Goal: Information Seeking & Learning: Learn about a topic

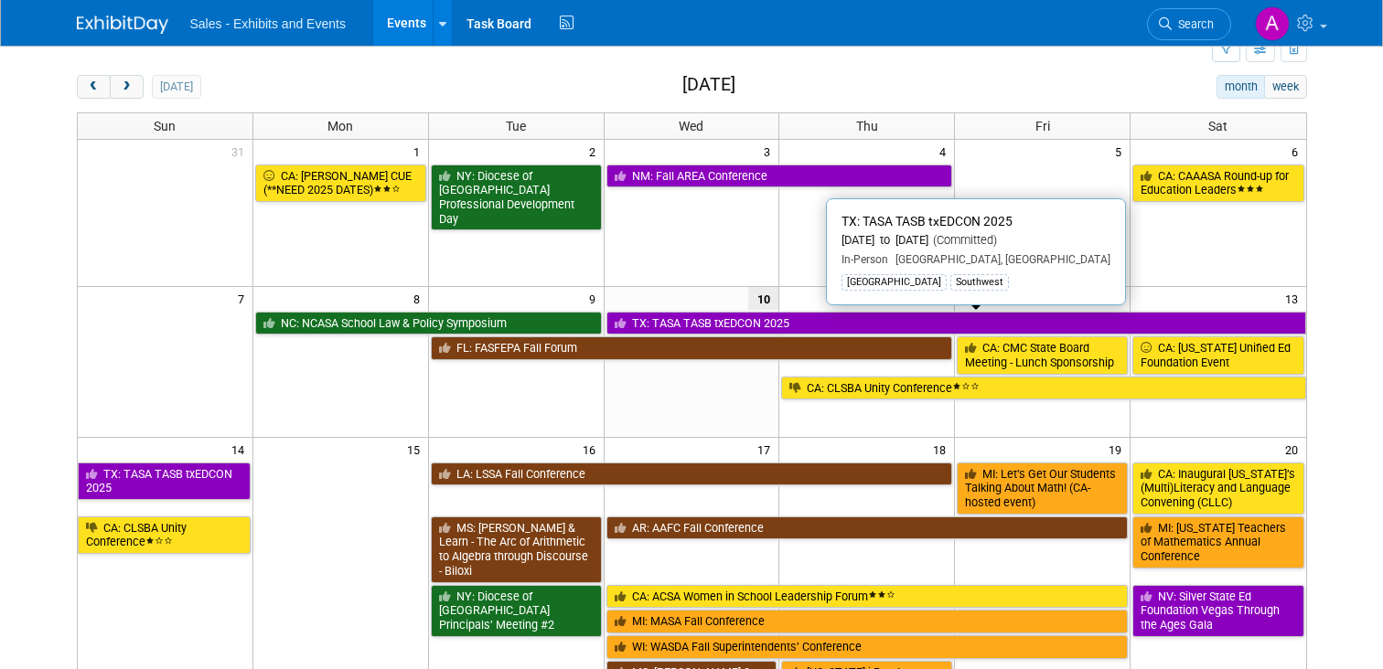
scroll to position [53, 0]
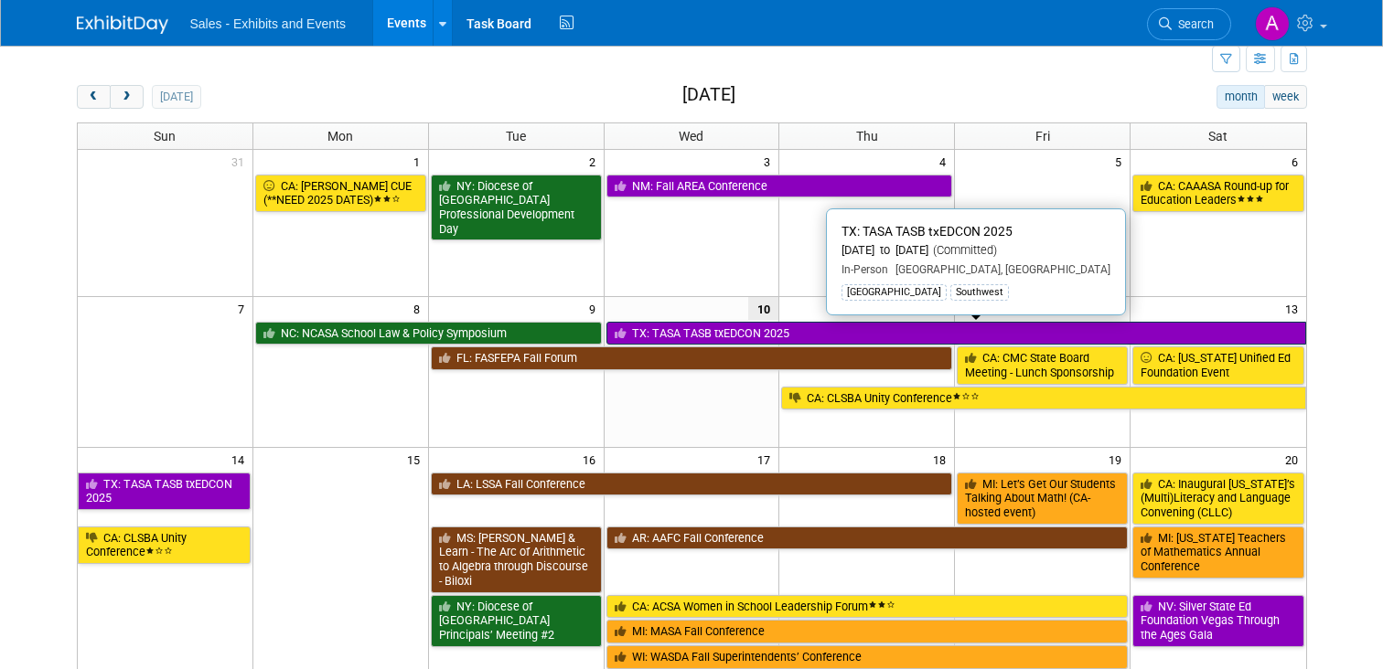
click at [752, 333] on link "TX: TASA TASB txEDCON 2025" at bounding box center [956, 334] width 700 height 24
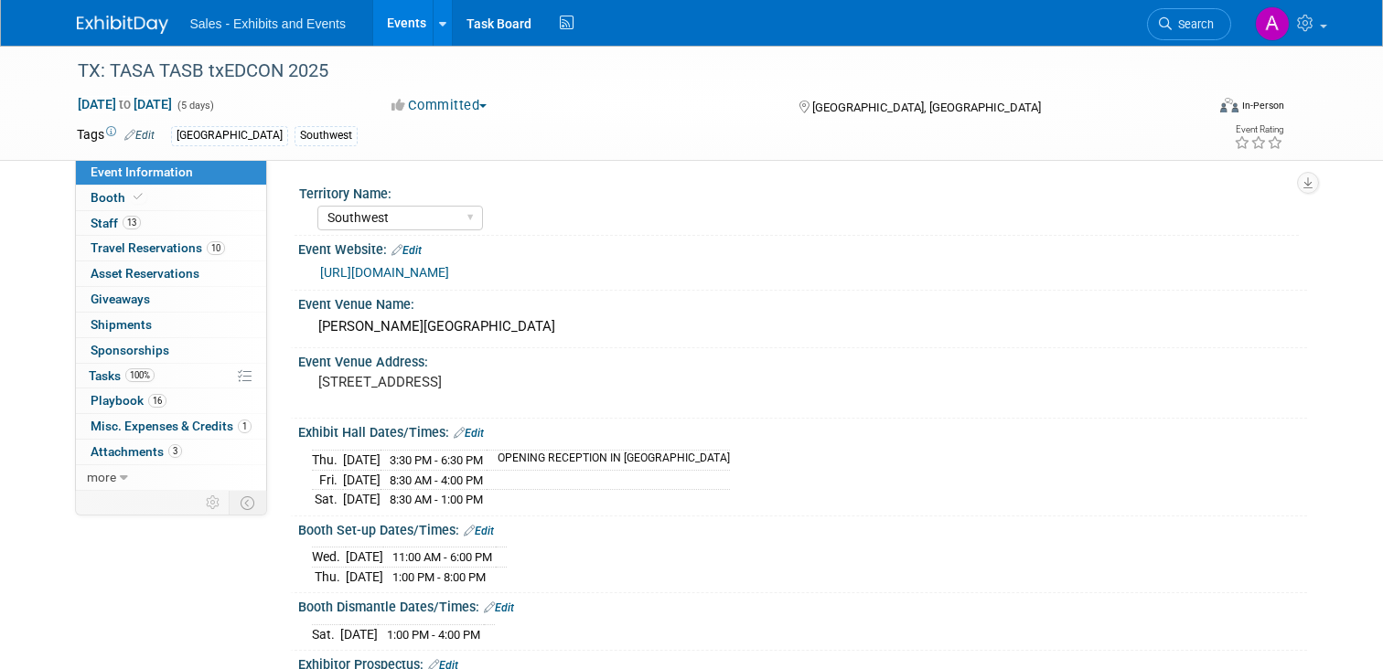
select select "Southwest"
click at [102, 201] on span "Booth" at bounding box center [119, 197] width 56 height 15
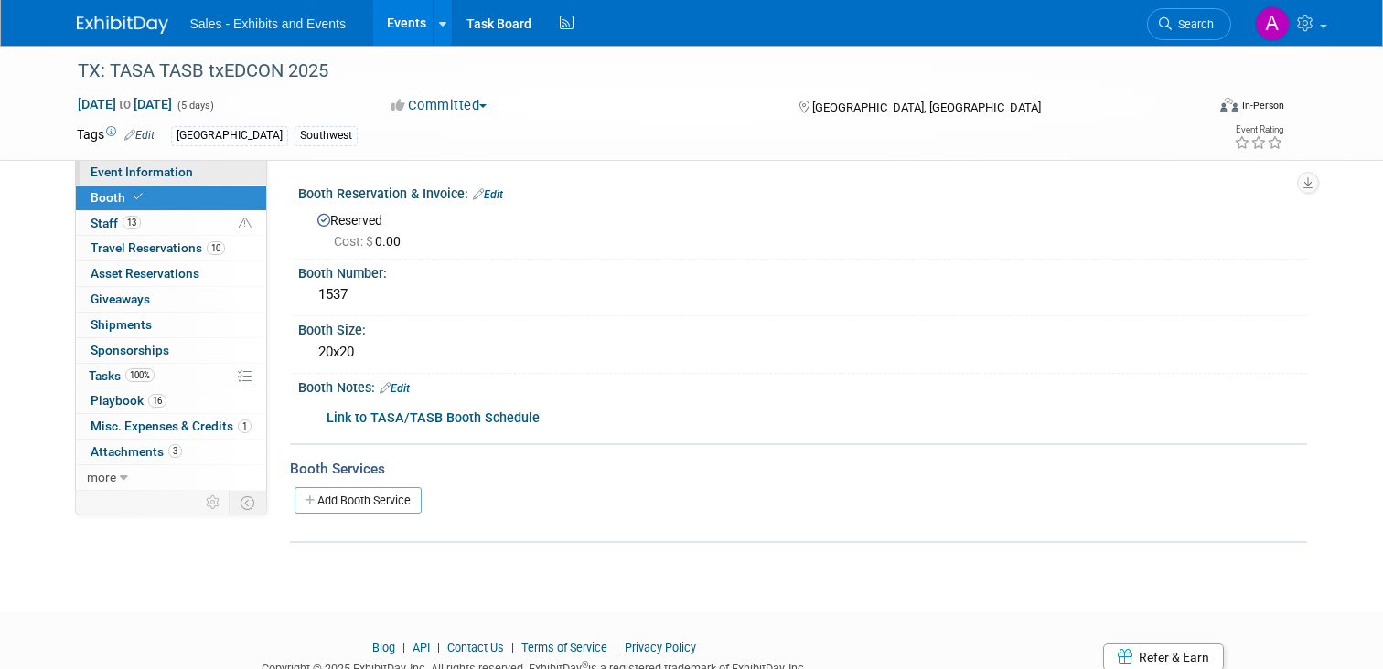
click at [123, 169] on span "Event Information" at bounding box center [142, 172] width 102 height 15
select select "Southwest"
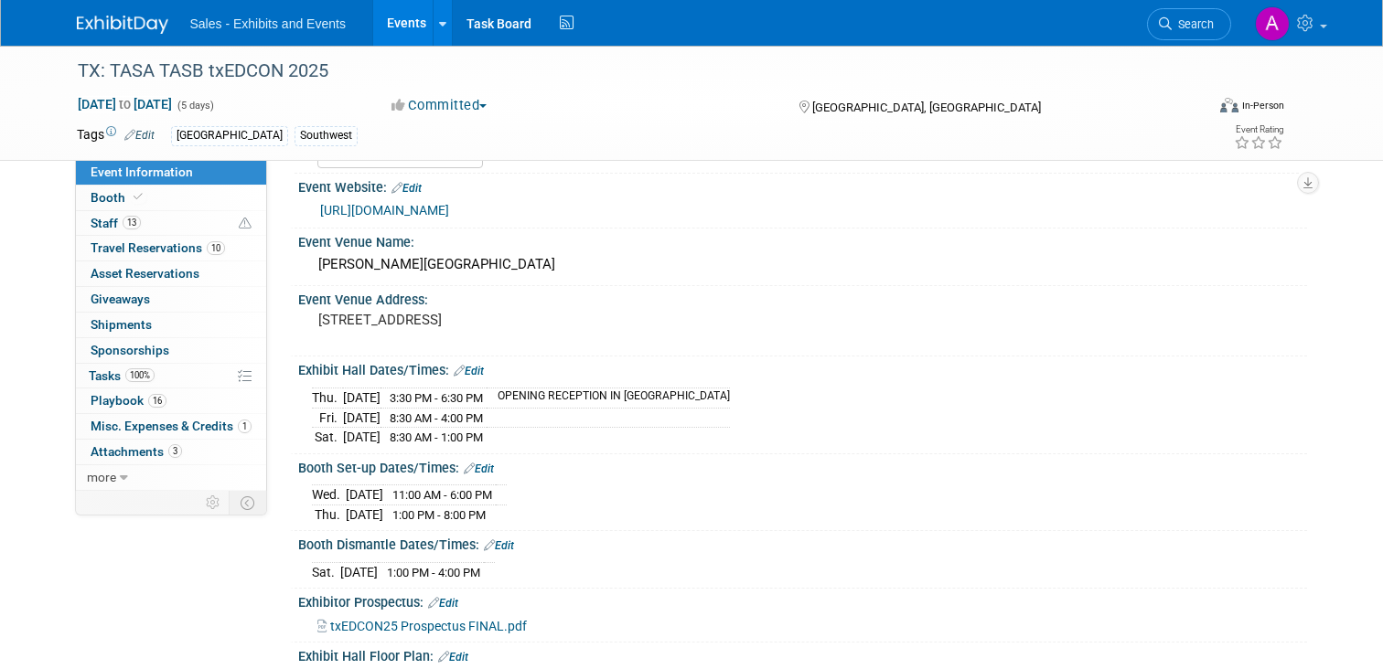
scroll to position [77, 0]
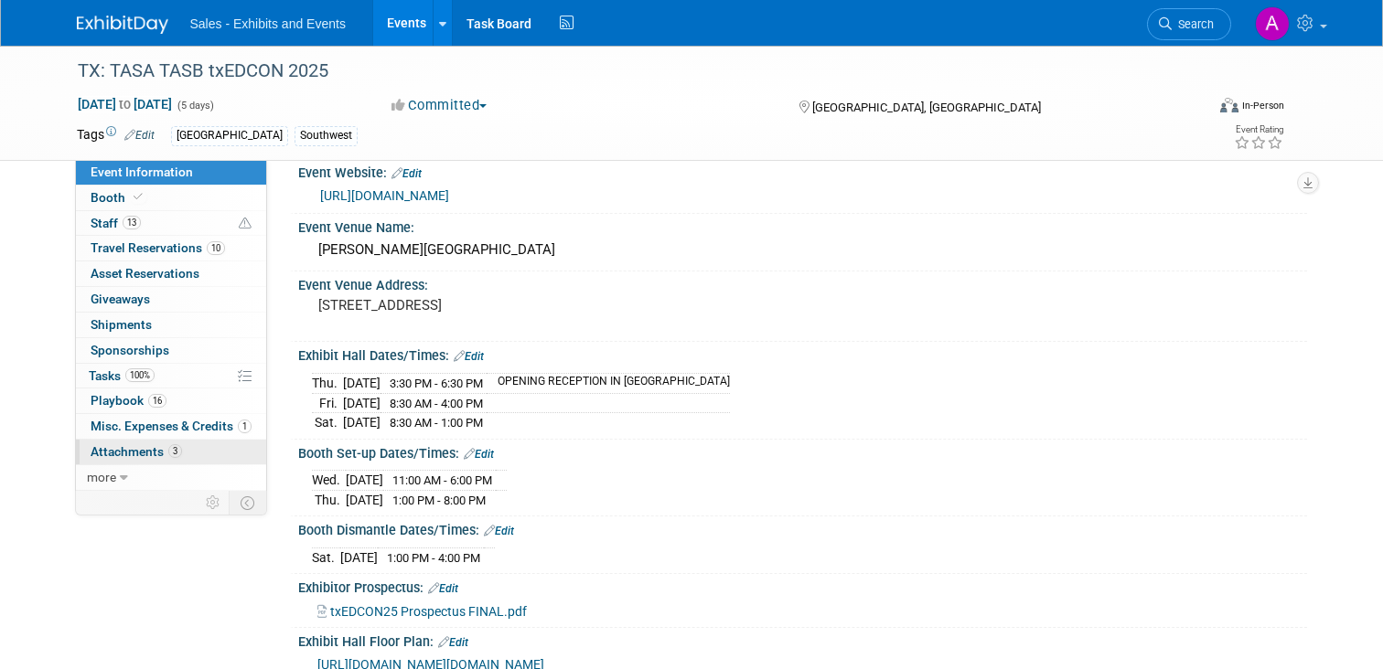
click at [141, 445] on span "Attachments 3" at bounding box center [136, 451] width 91 height 15
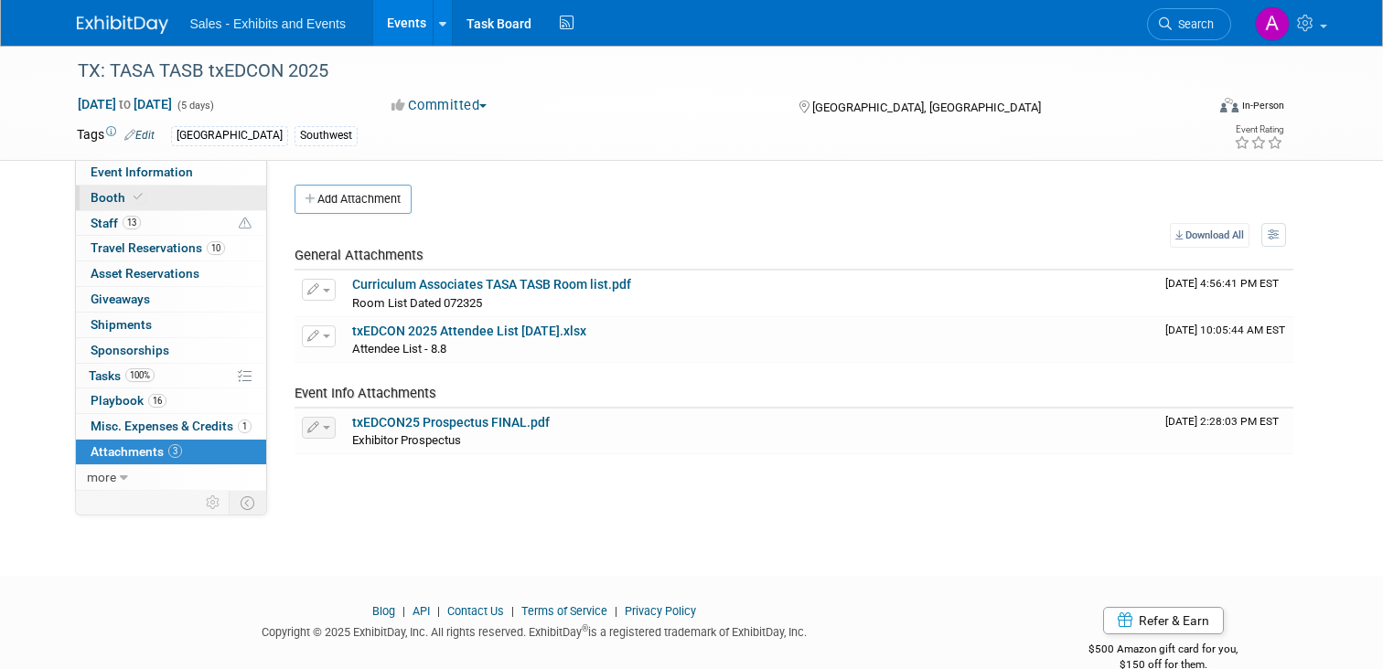
click at [112, 193] on span "Booth" at bounding box center [119, 197] width 56 height 15
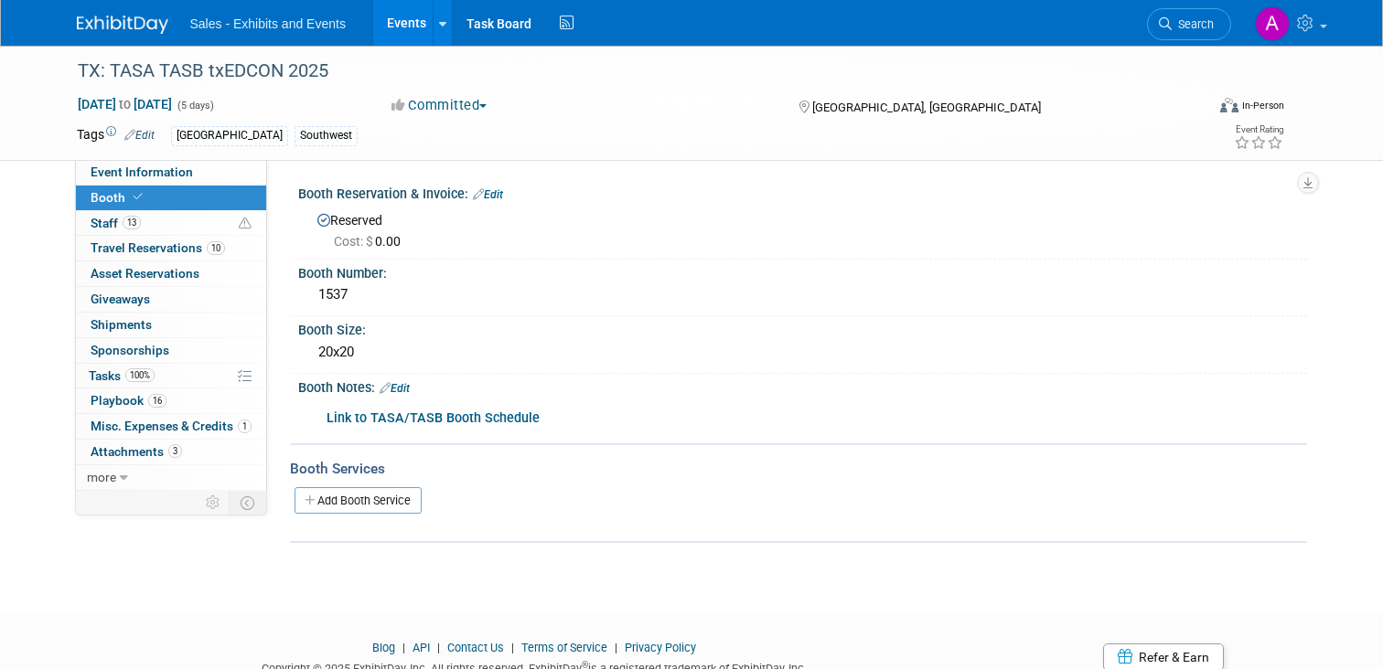
scroll to position [71, 0]
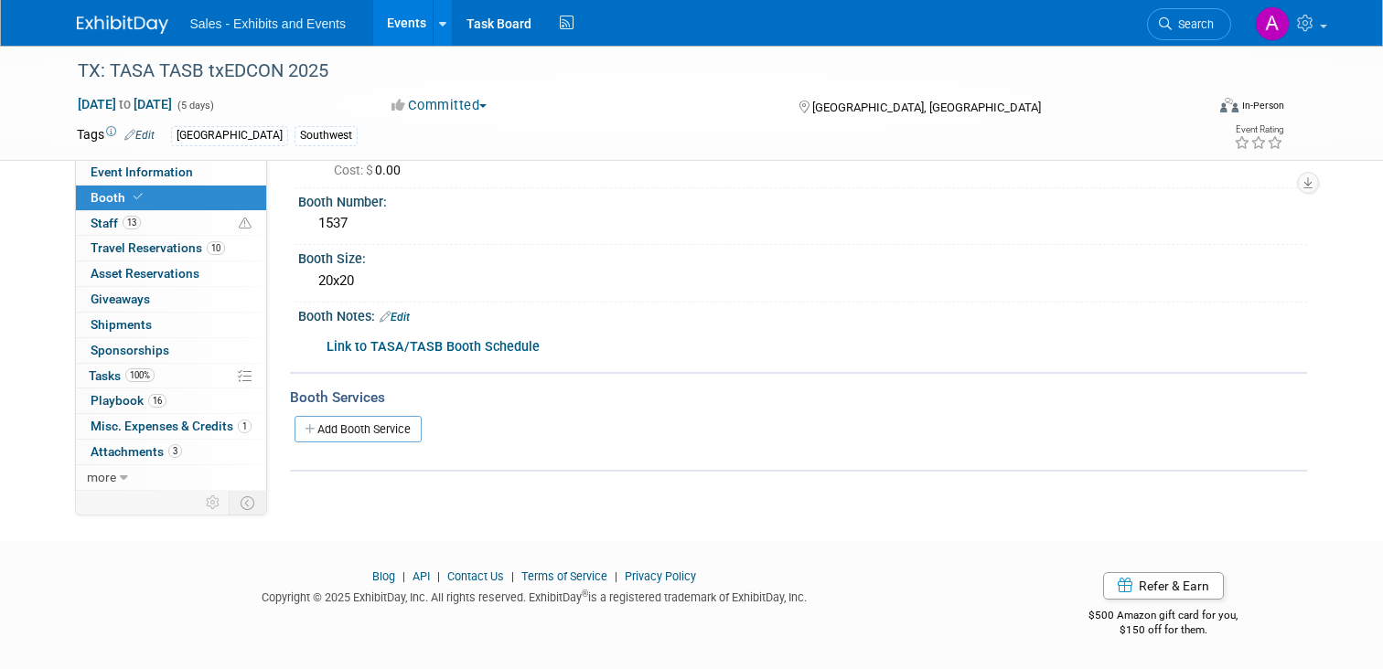
click at [476, 336] on div "Link to TASA/TASB Booth Schedule" at bounding box center [712, 347] width 797 height 37
click at [470, 348] on b "Link to TASA/TASB Booth Schedule" at bounding box center [432, 347] width 213 height 16
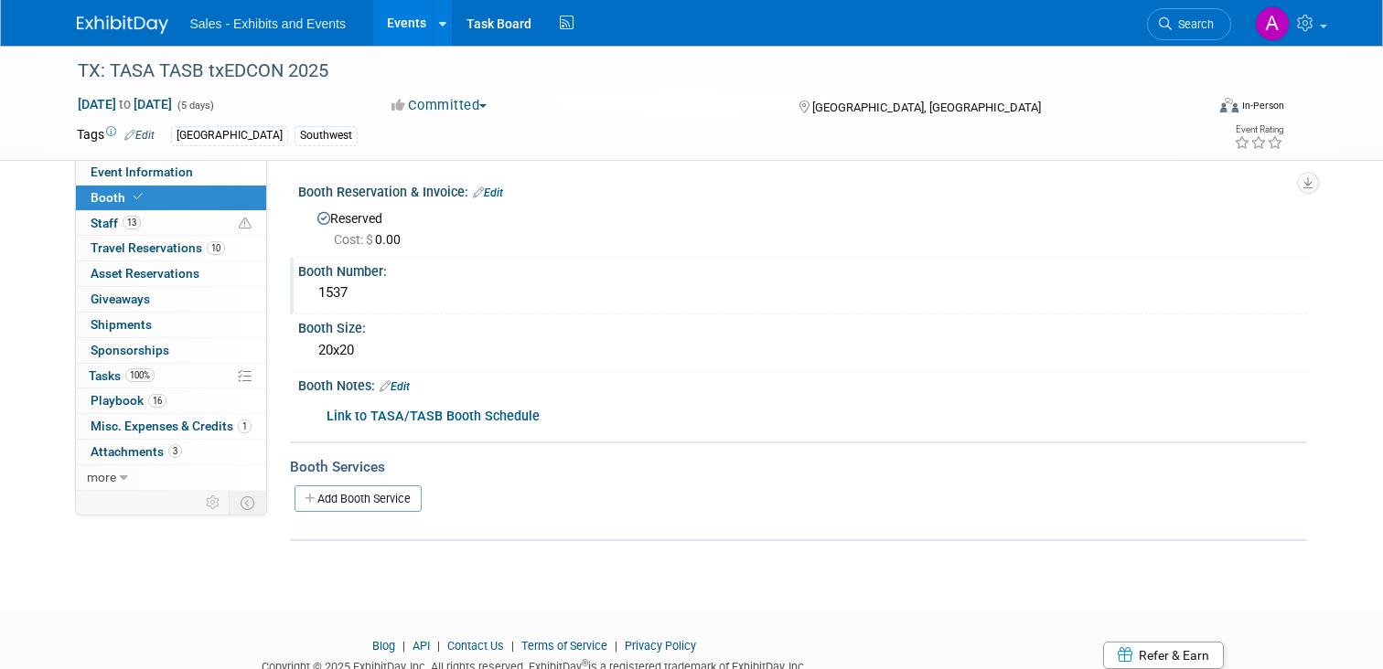
scroll to position [0, 0]
click at [128, 167] on span "Event Information" at bounding box center [142, 172] width 102 height 15
select select "Southwest"
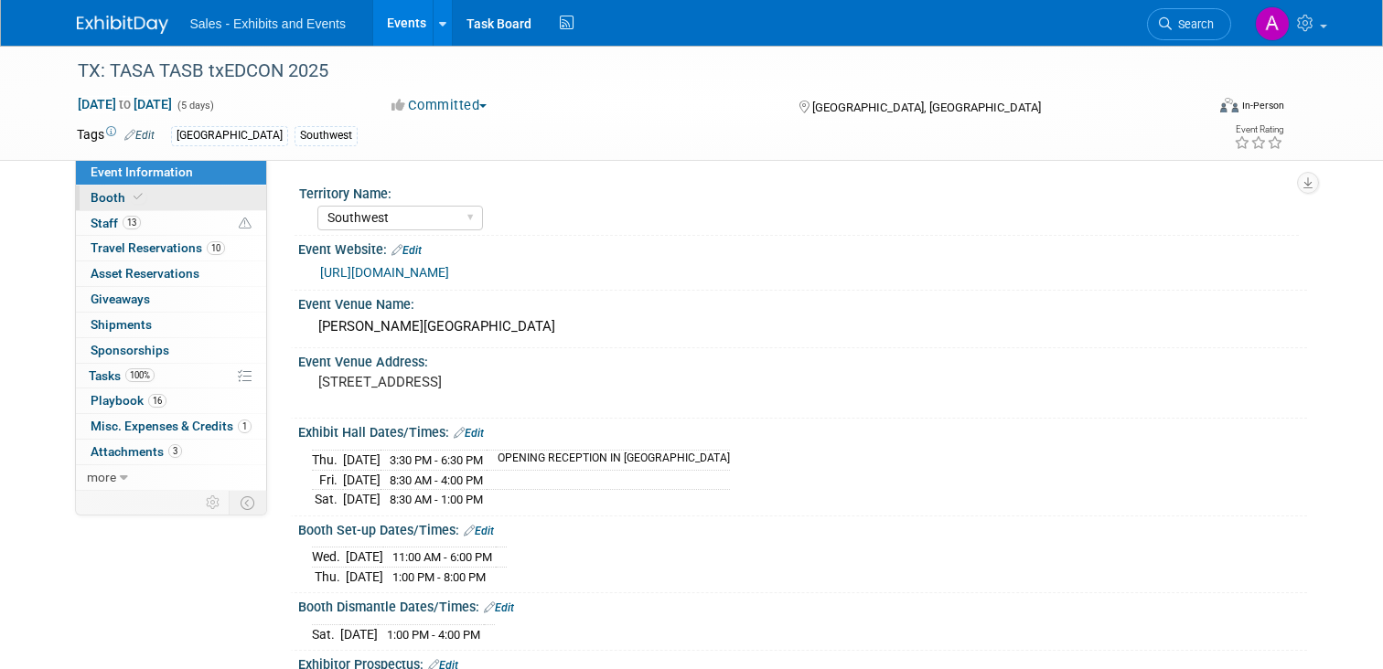
click at [107, 200] on span "Booth" at bounding box center [119, 197] width 56 height 15
